Goal: Task Accomplishment & Management: Manage account settings

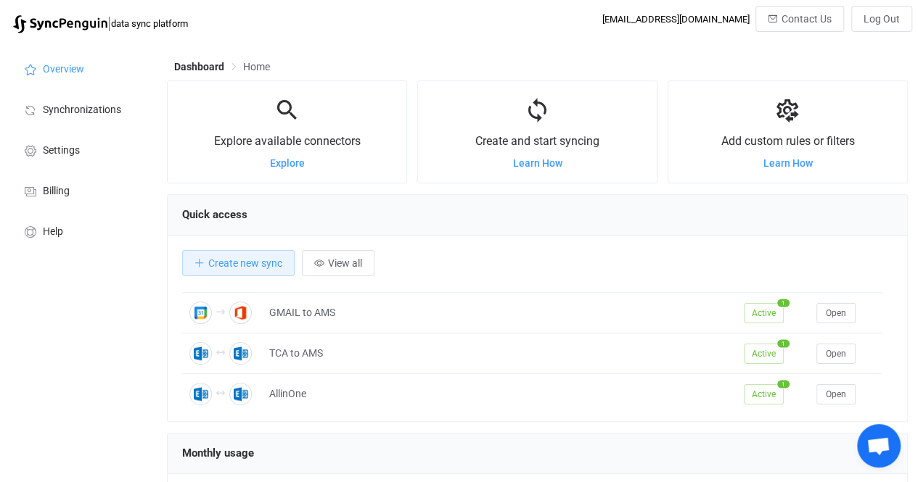
scroll to position [39, 0]
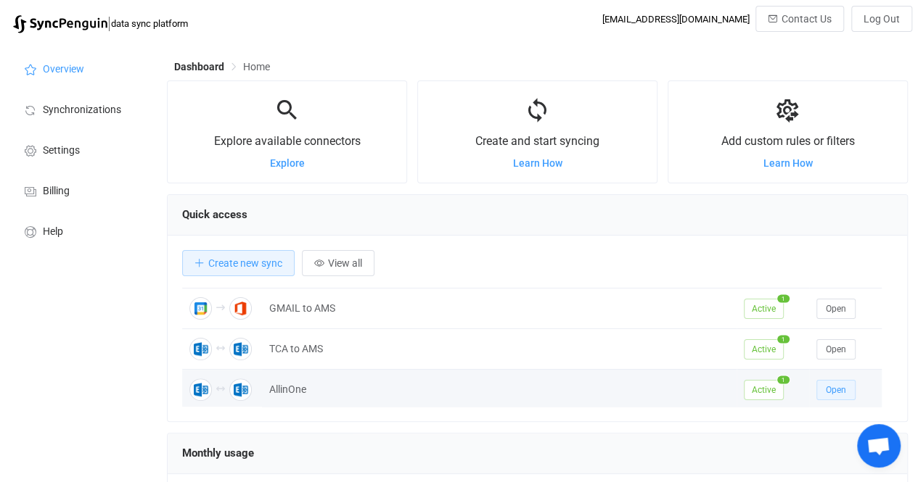
click at [831, 386] on span "Open" at bounding box center [836, 390] width 20 height 10
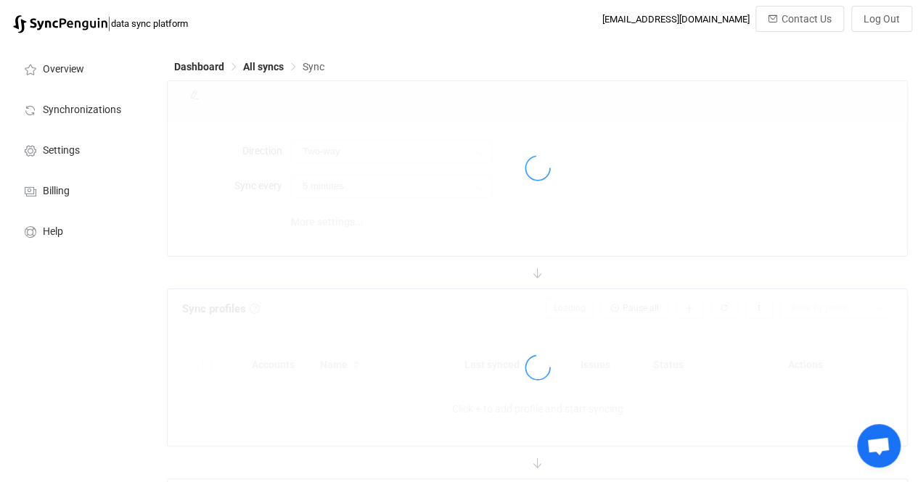
type input "15 minutes"
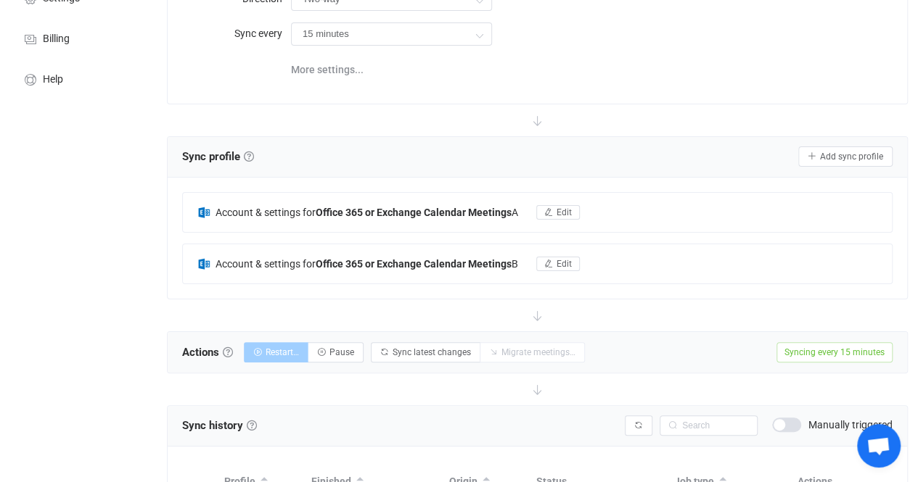
scroll to position [145, 0]
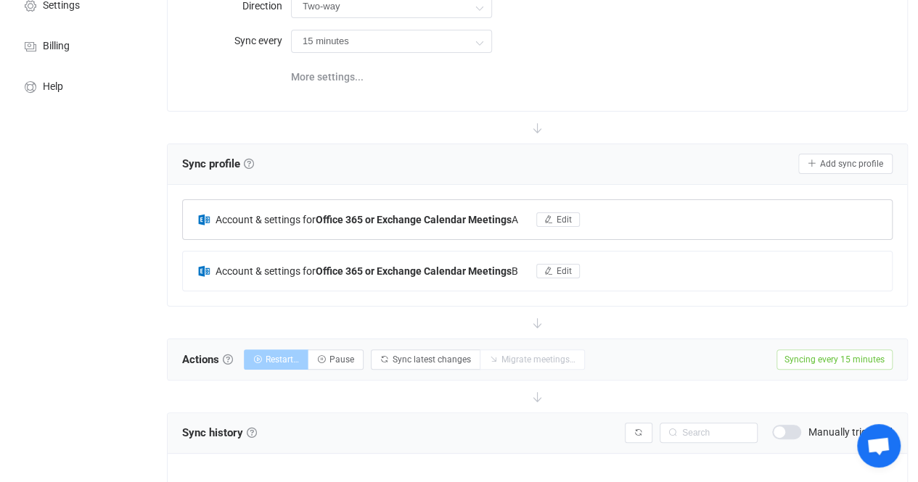
click at [482, 218] on b "Office 365 or Exchange Calendar Meetings" at bounding box center [414, 220] width 196 height 12
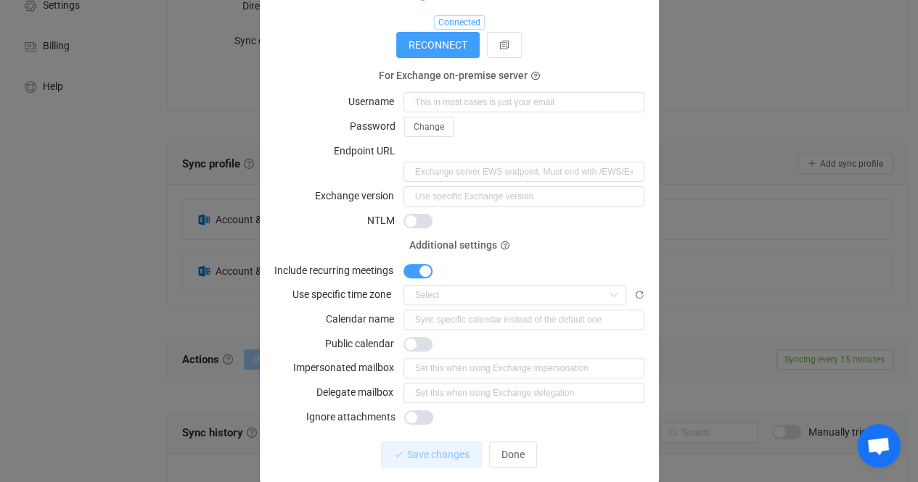
scroll to position [0, 0]
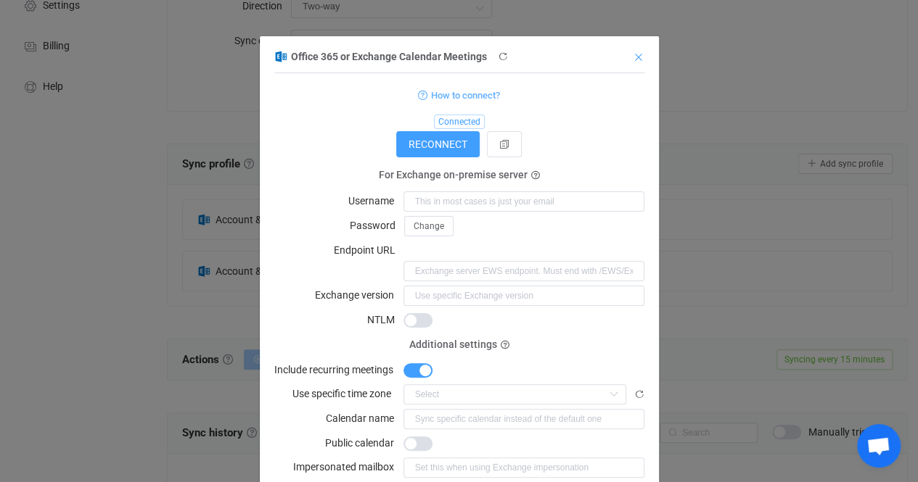
click at [635, 53] on icon "Close" at bounding box center [639, 58] width 12 height 12
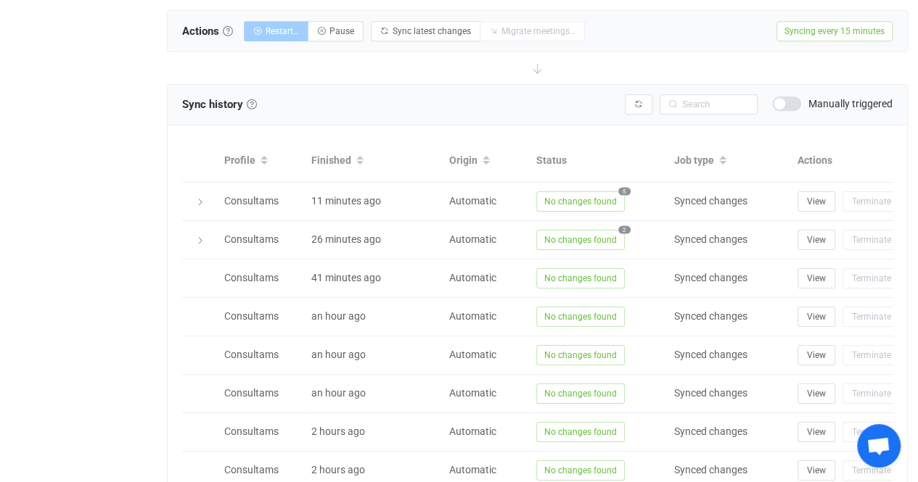
scroll to position [477, 0]
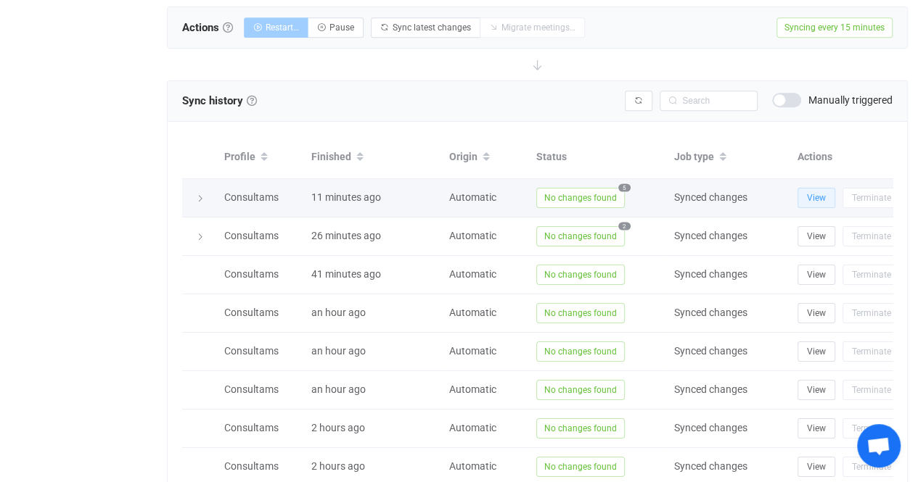
click at [817, 194] on span "View" at bounding box center [816, 198] width 19 height 10
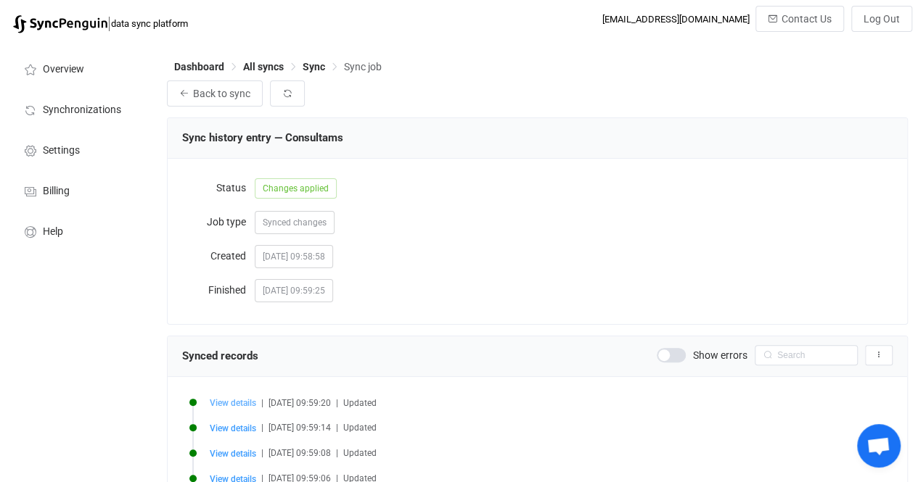
click at [234, 406] on span "View details" at bounding box center [233, 403] width 46 height 10
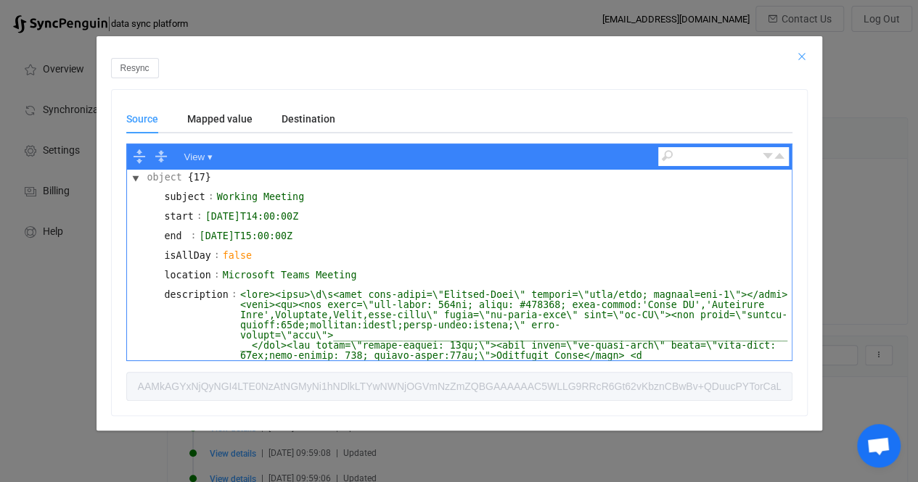
click at [796, 56] on icon "Close" at bounding box center [802, 57] width 12 height 12
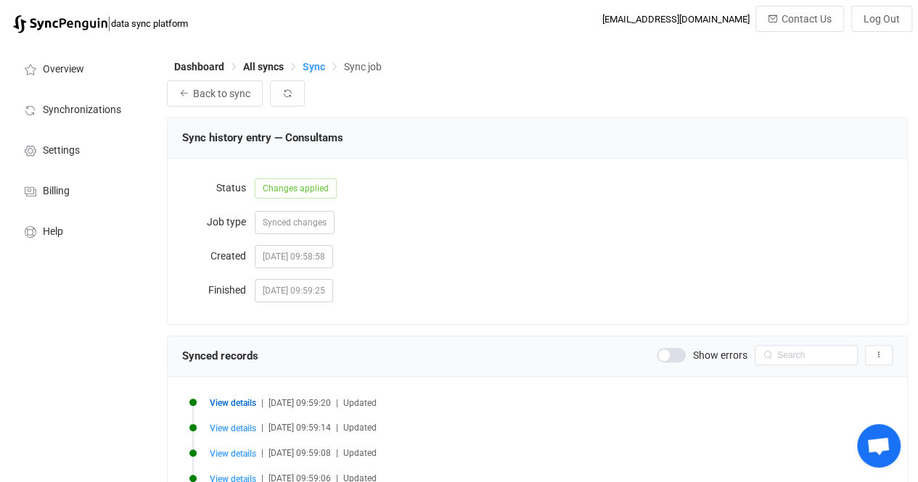
click at [316, 62] on span "Sync" at bounding box center [314, 67] width 22 height 12
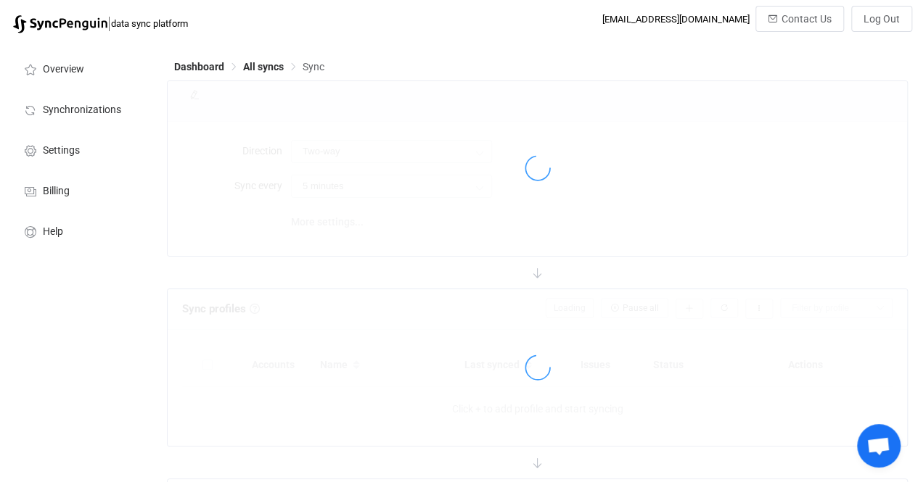
type input "15 minutes"
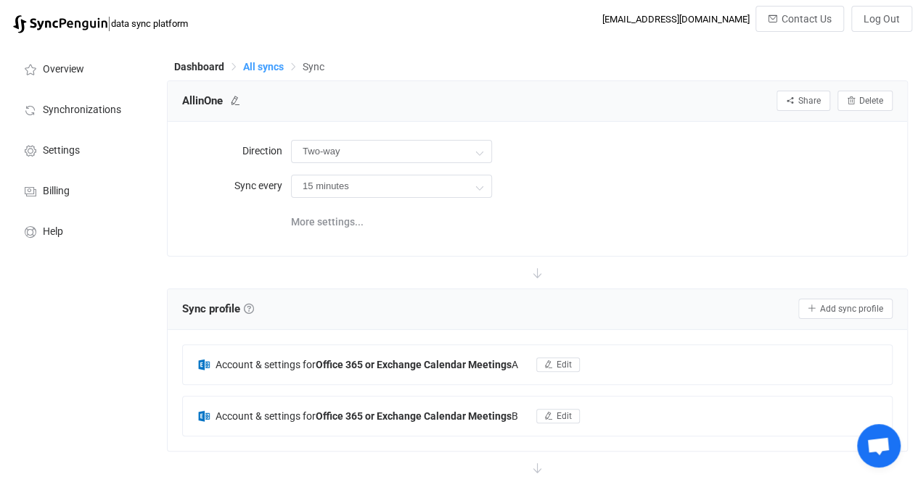
click at [250, 62] on span "All syncs" at bounding box center [263, 67] width 41 height 12
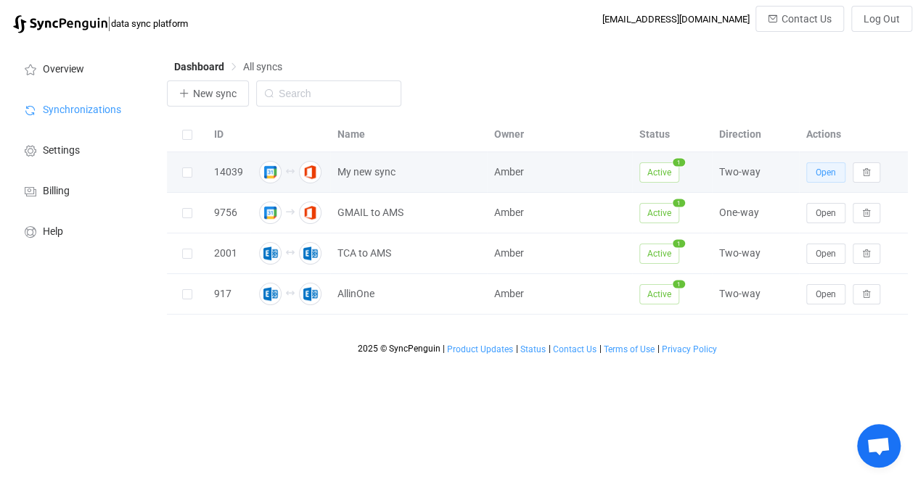
click at [831, 170] on span "Open" at bounding box center [825, 173] width 20 height 10
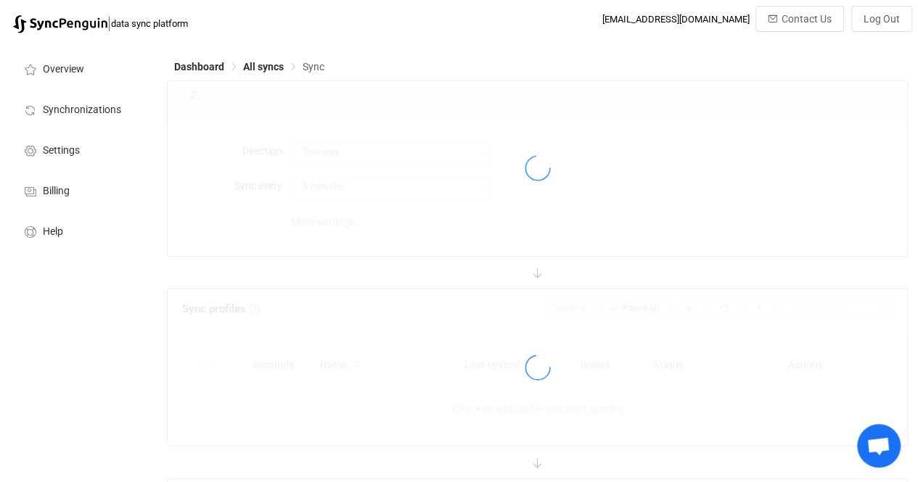
type input "10 minutes"
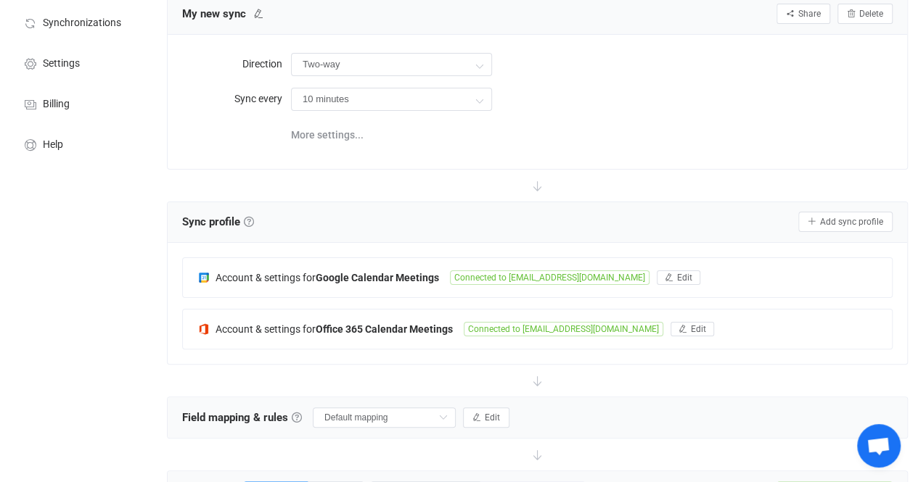
scroll to position [51, 0]
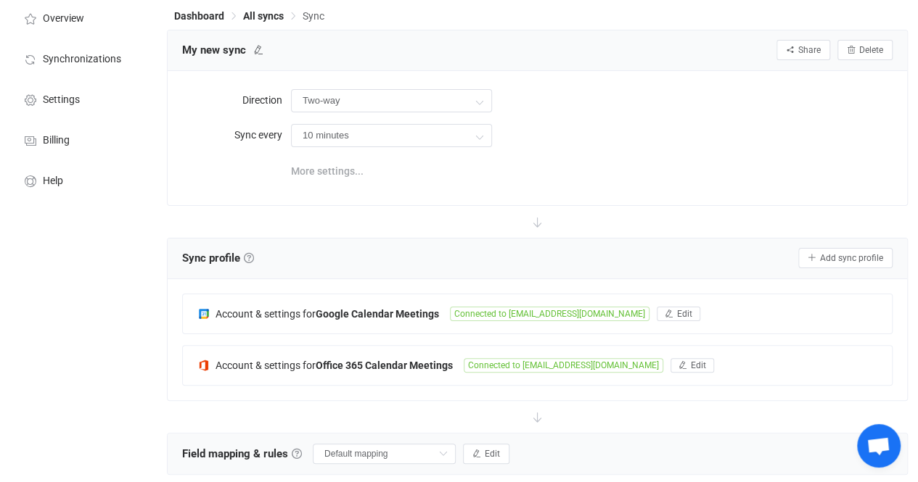
click at [322, 168] on span "More settings..." at bounding box center [327, 171] width 73 height 29
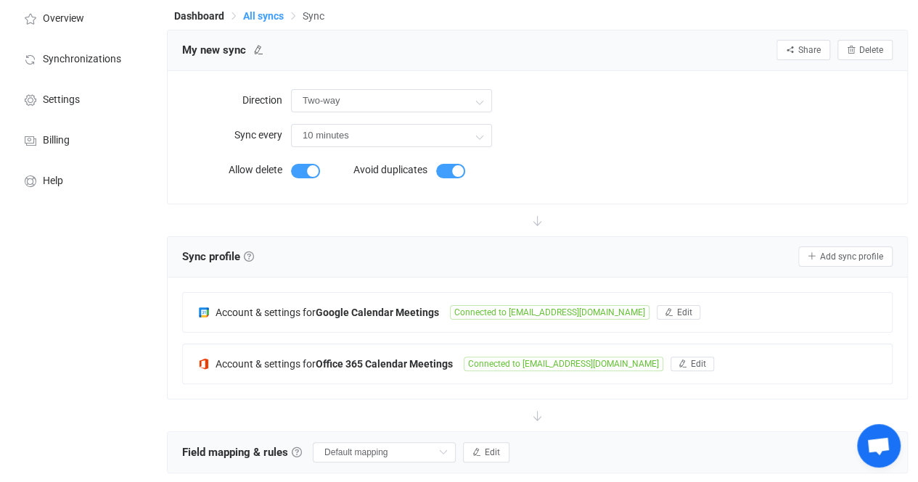
click at [255, 15] on span "All syncs" at bounding box center [263, 16] width 41 height 12
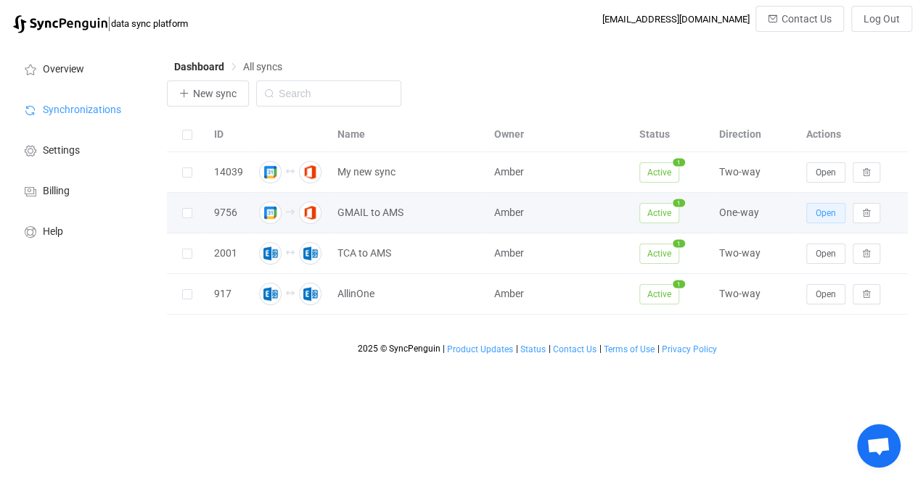
click at [823, 215] on span "Open" at bounding box center [825, 213] width 20 height 10
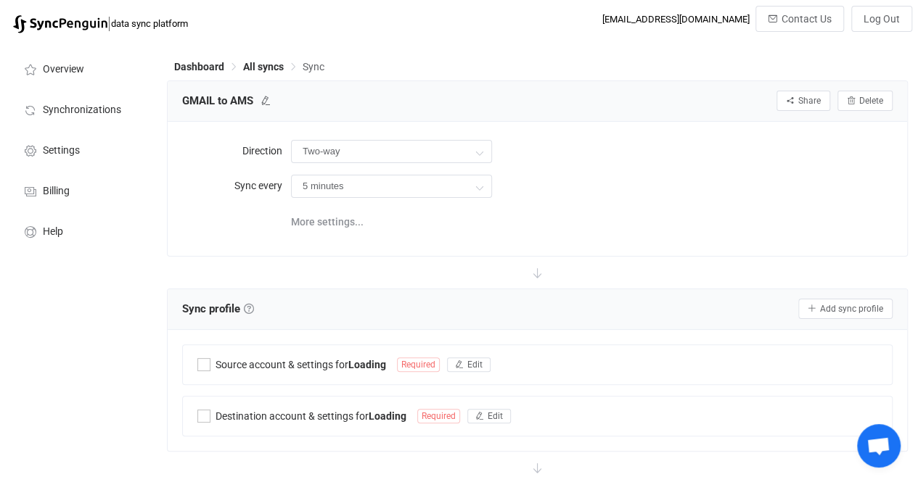
type input "Google → Office 365"
type input "10 minutes"
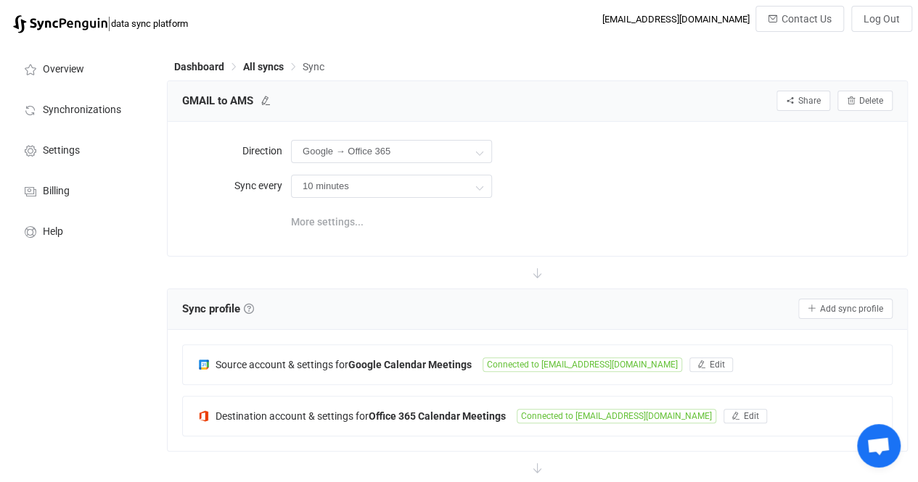
click at [331, 217] on span "More settings..." at bounding box center [327, 221] width 73 height 29
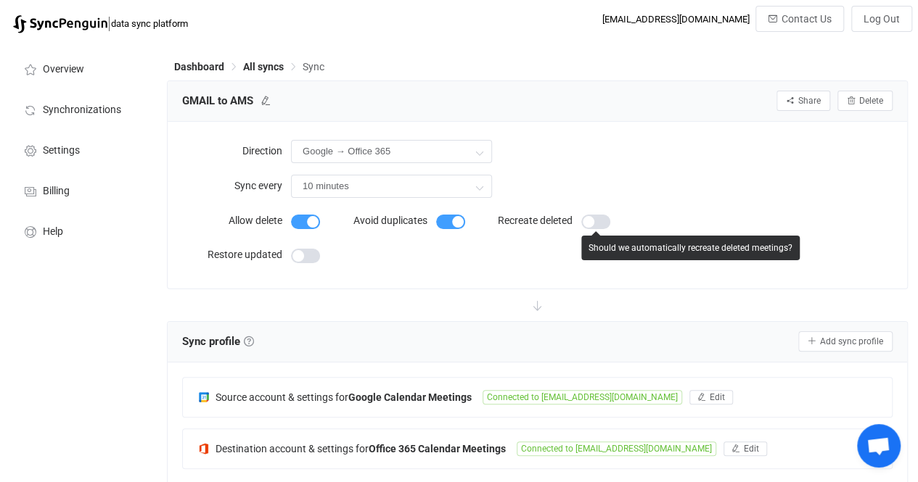
click at [592, 218] on span at bounding box center [595, 222] width 29 height 15
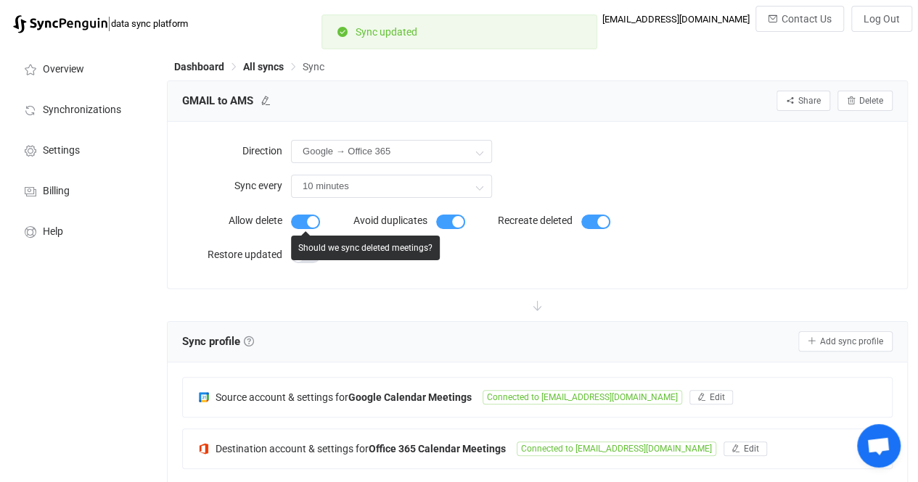
click at [312, 223] on span at bounding box center [305, 222] width 29 height 15
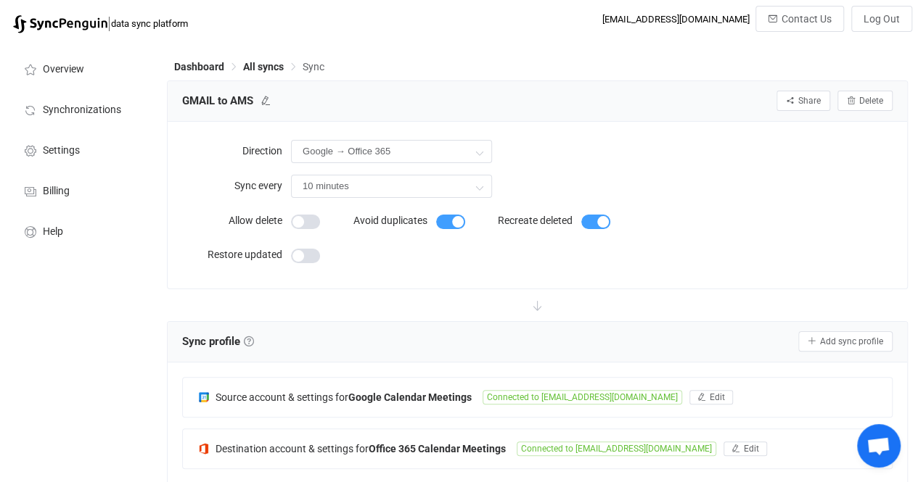
click at [308, 258] on span at bounding box center [305, 256] width 29 height 15
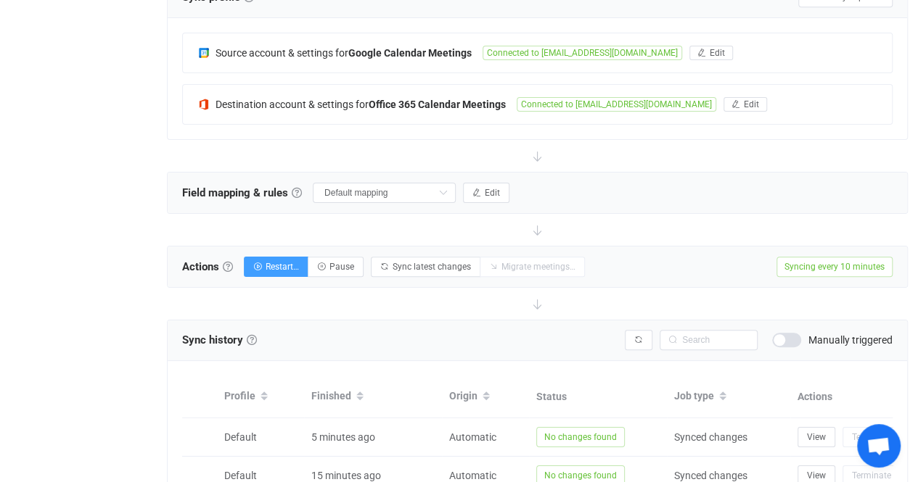
scroll to position [355, 0]
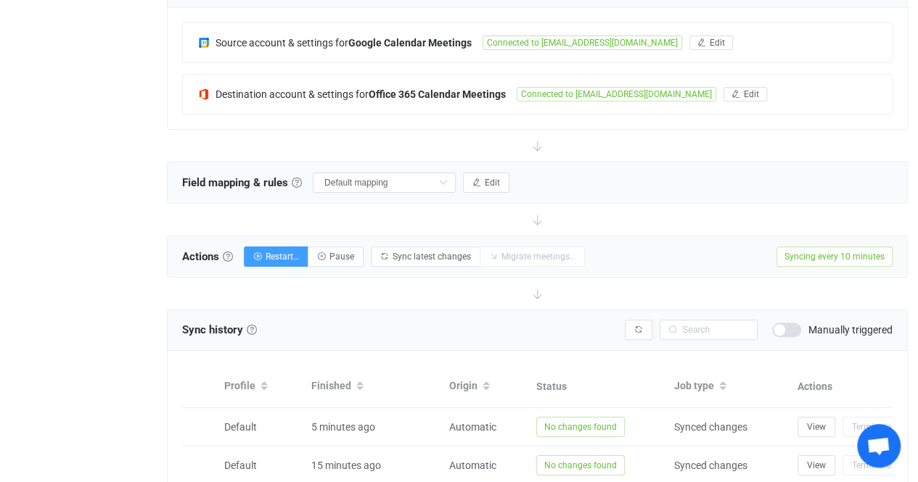
click at [809, 255] on span "Syncing every 10 minutes" at bounding box center [834, 257] width 116 height 20
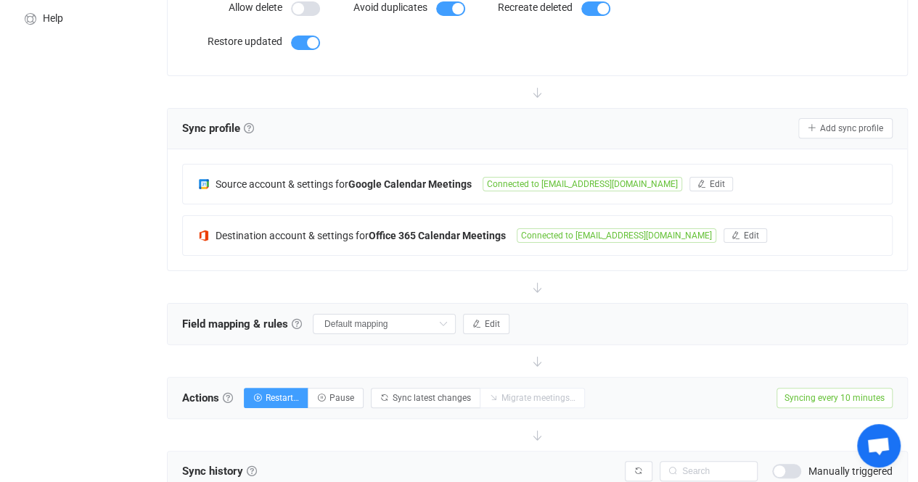
scroll to position [0, 0]
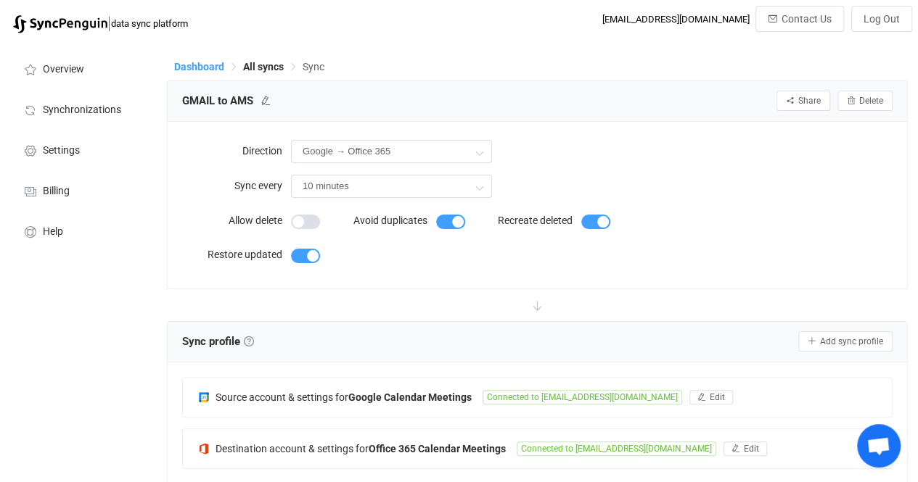
click at [189, 62] on span "Dashboard" at bounding box center [199, 67] width 50 height 12
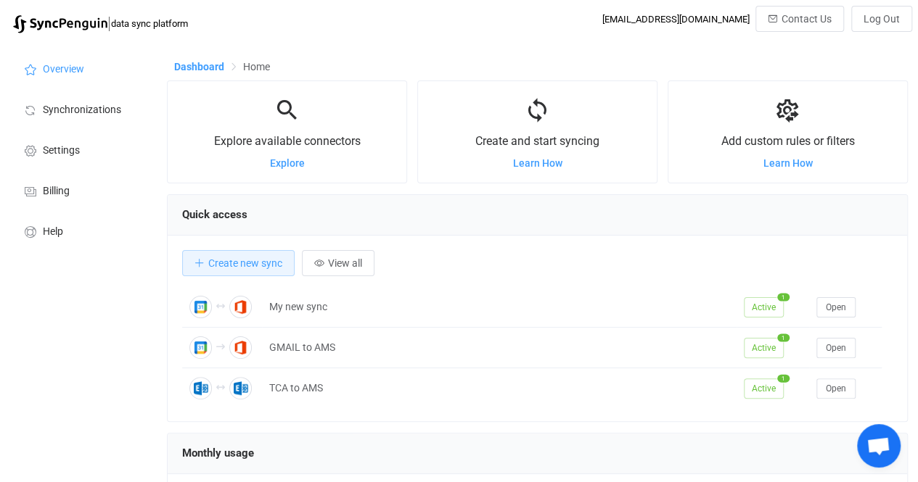
scroll to position [281, 740]
